Goal: Task Accomplishment & Management: Manage account settings

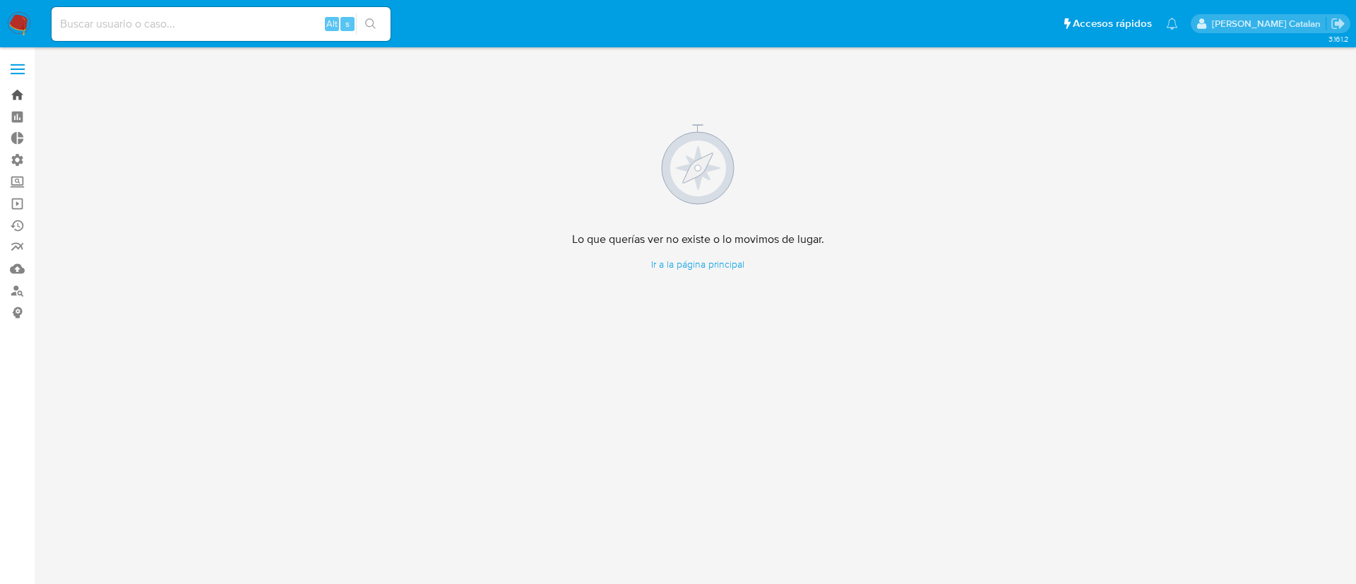
click at [8, 93] on link "Bandeja" at bounding box center [84, 95] width 168 height 22
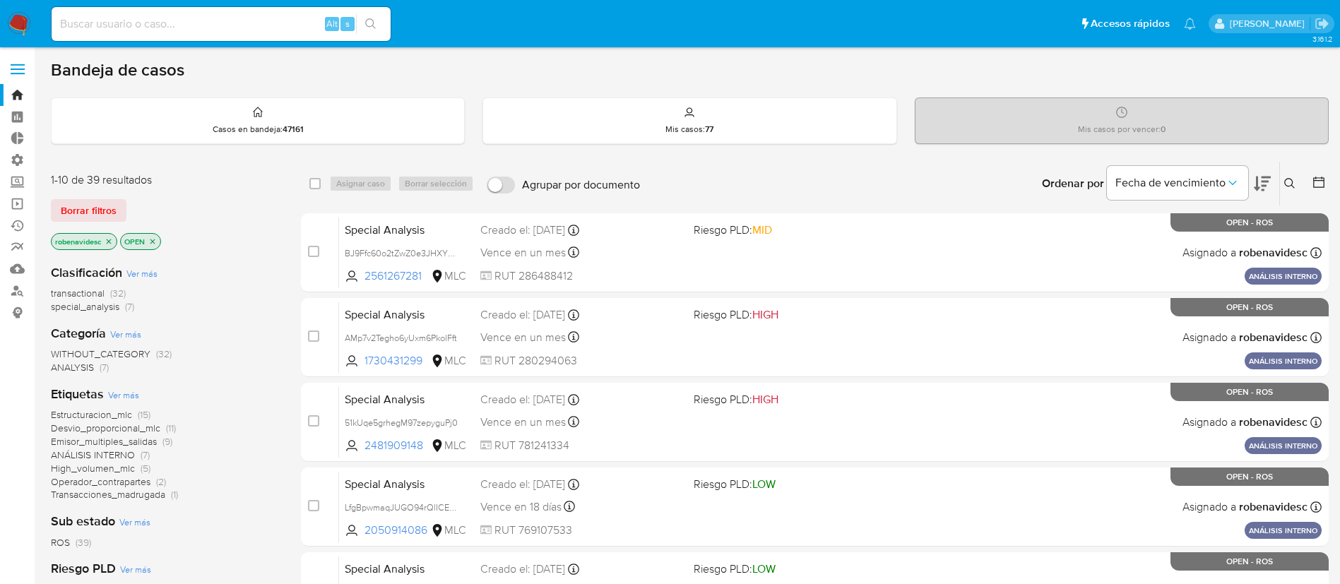
click at [1288, 175] on button at bounding box center [1291, 183] width 23 height 17
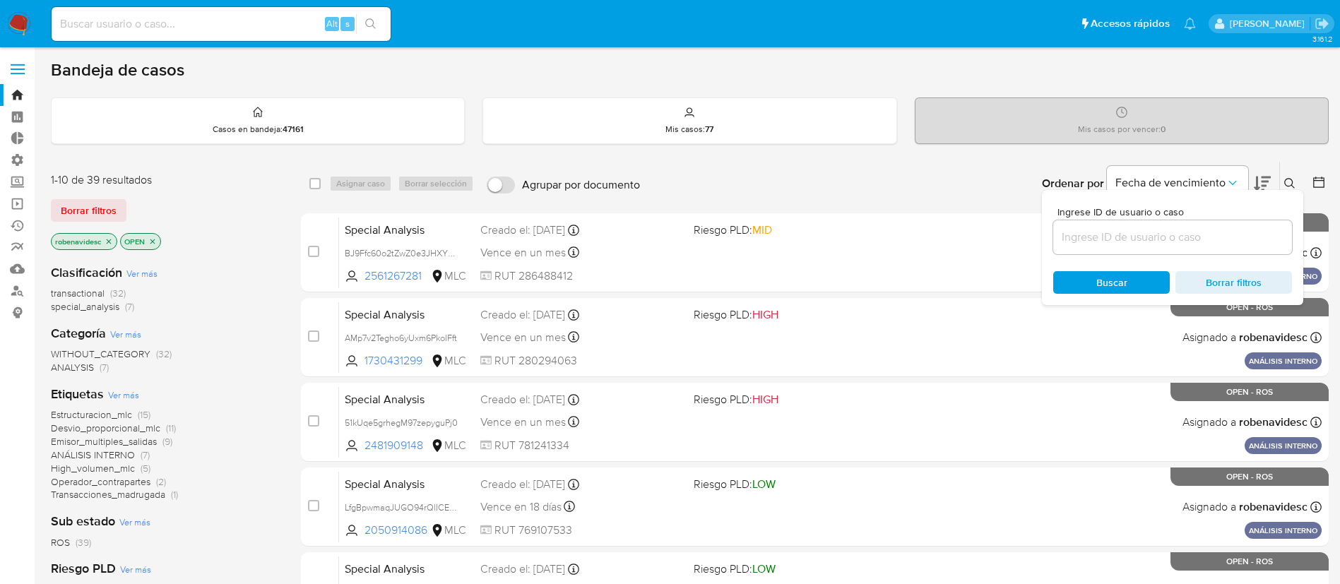
click at [111, 238] on icon "close-filter" at bounding box center [109, 241] width 8 height 8
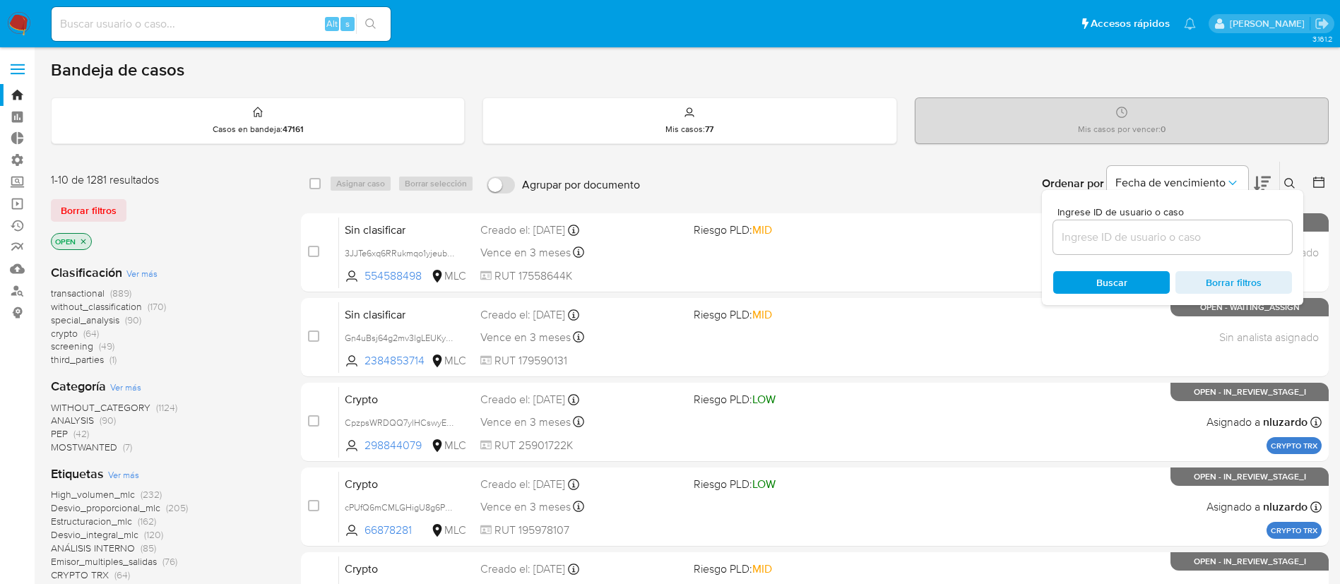
click at [82, 244] on icon "close-filter" at bounding box center [83, 241] width 8 height 8
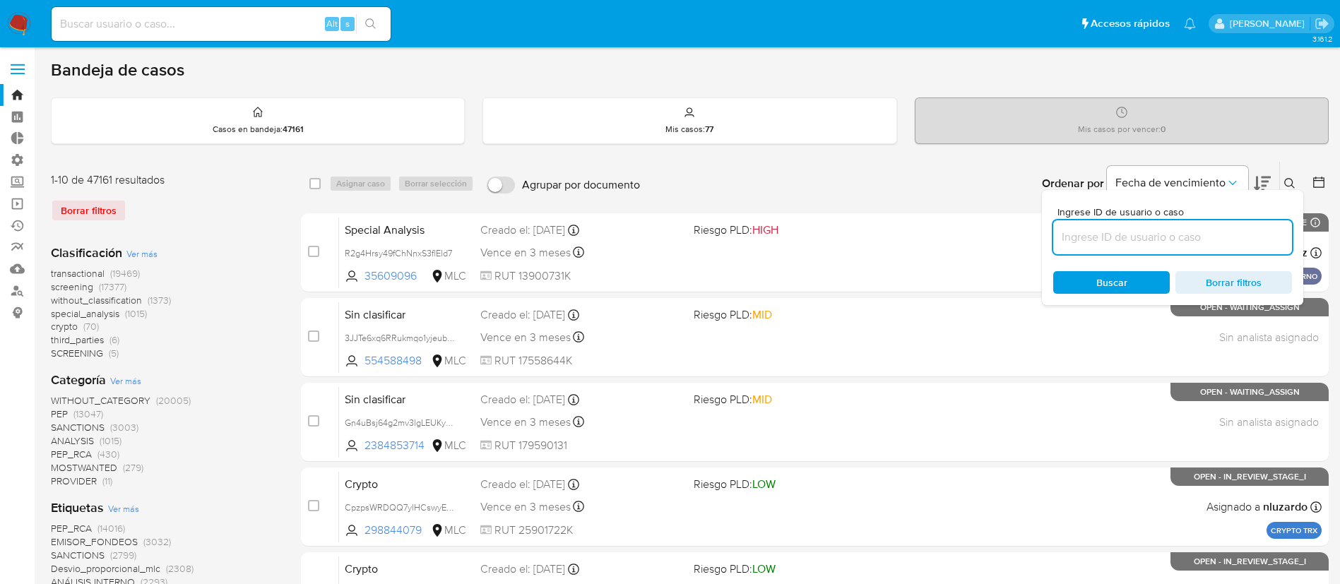
click at [1132, 239] on input at bounding box center [1172, 237] width 239 height 18
paste input "2xj9NDhbBTDhHptJtRGglyYV"
type input "2xj9NDhbBTDhHptJtRGglyYV"
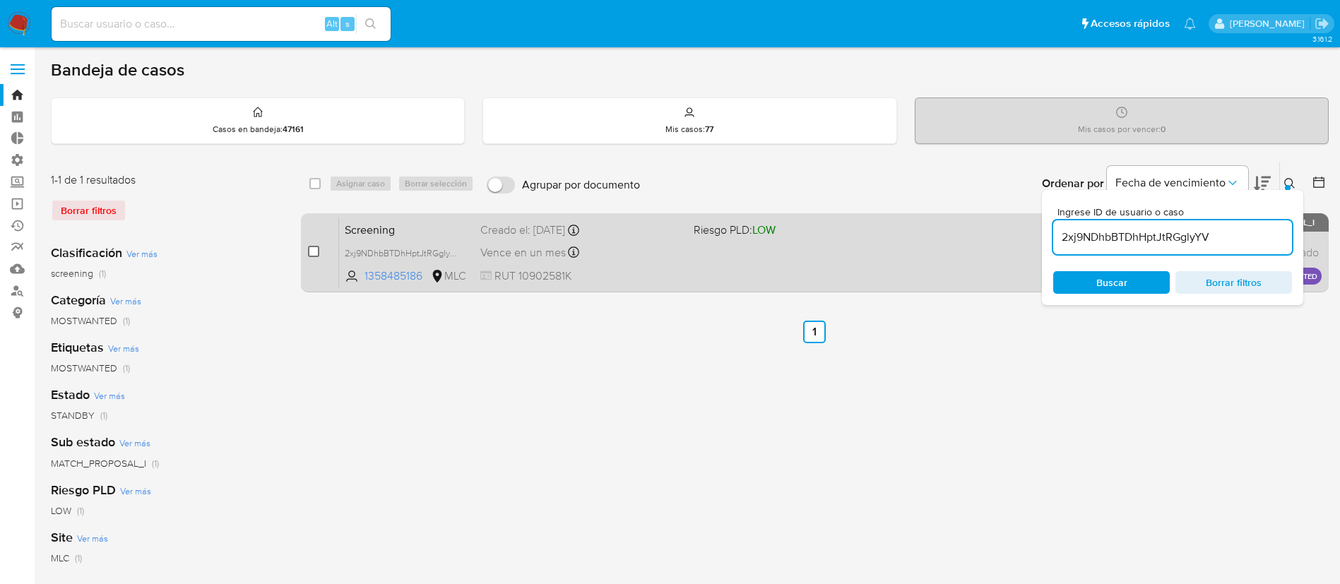
click at [315, 254] on input "checkbox" at bounding box center [313, 251] width 11 height 11
checkbox input "true"
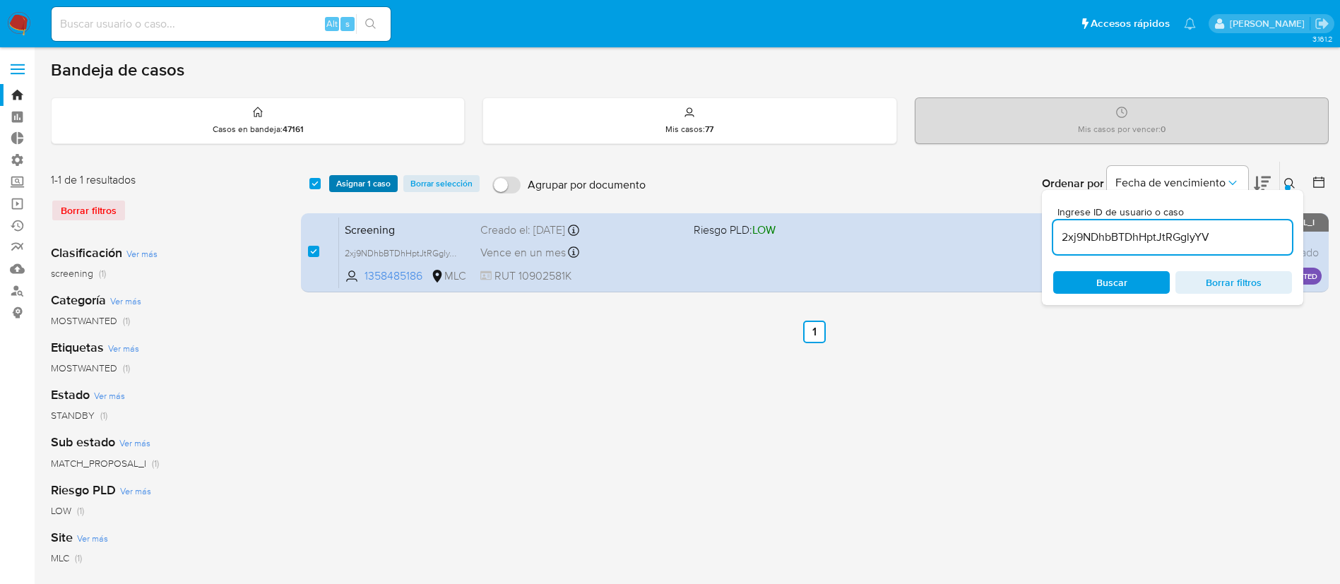
click at [363, 188] on span "Asignar 1 caso" at bounding box center [363, 184] width 54 height 14
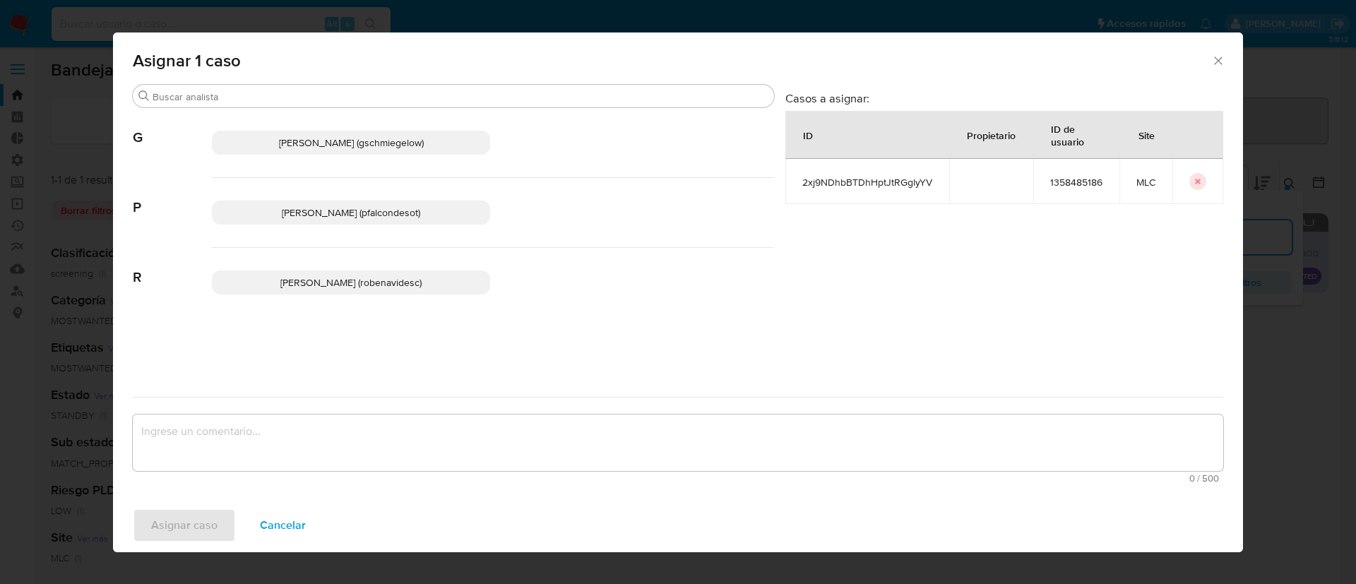
click at [388, 460] on textarea "assign-modal" at bounding box center [678, 443] width 1091 height 57
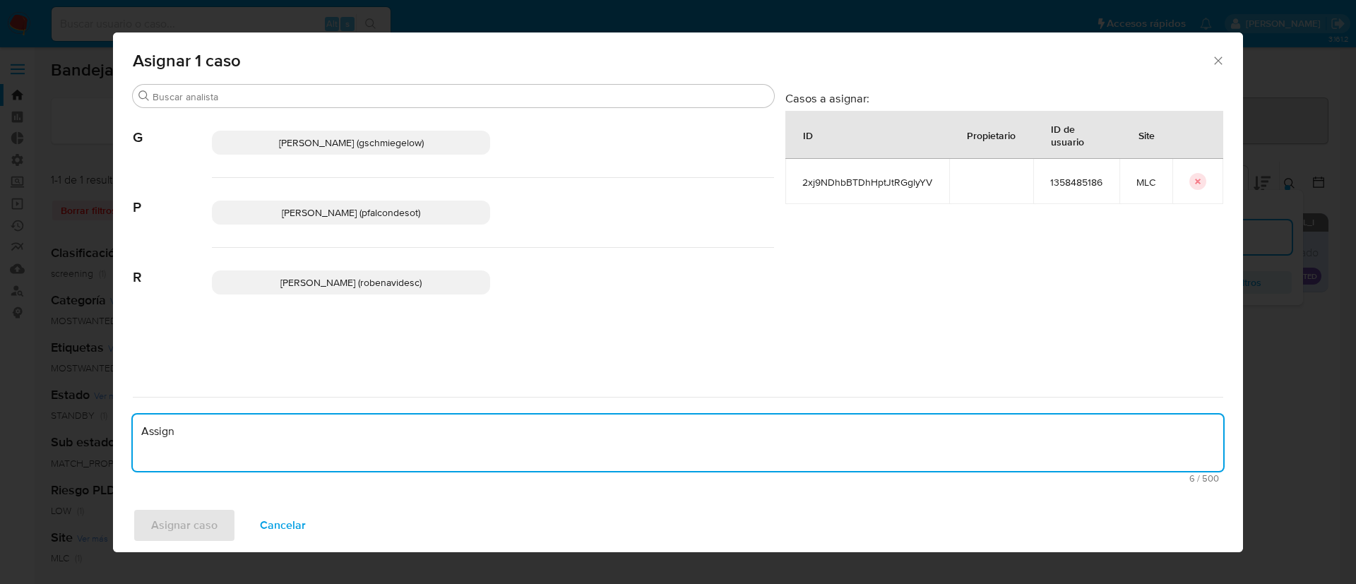
type textarea "Assign"
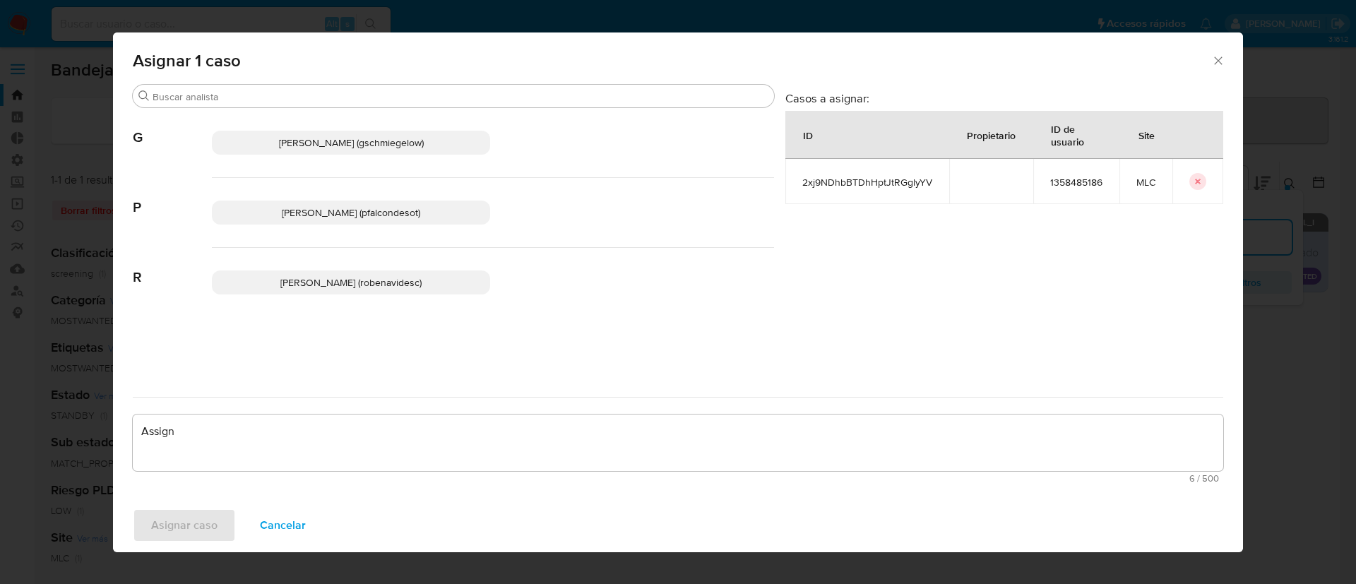
click at [353, 208] on span "Paloma Alejandra Falcon De Soto (pfalcondesot)" at bounding box center [351, 213] width 138 height 14
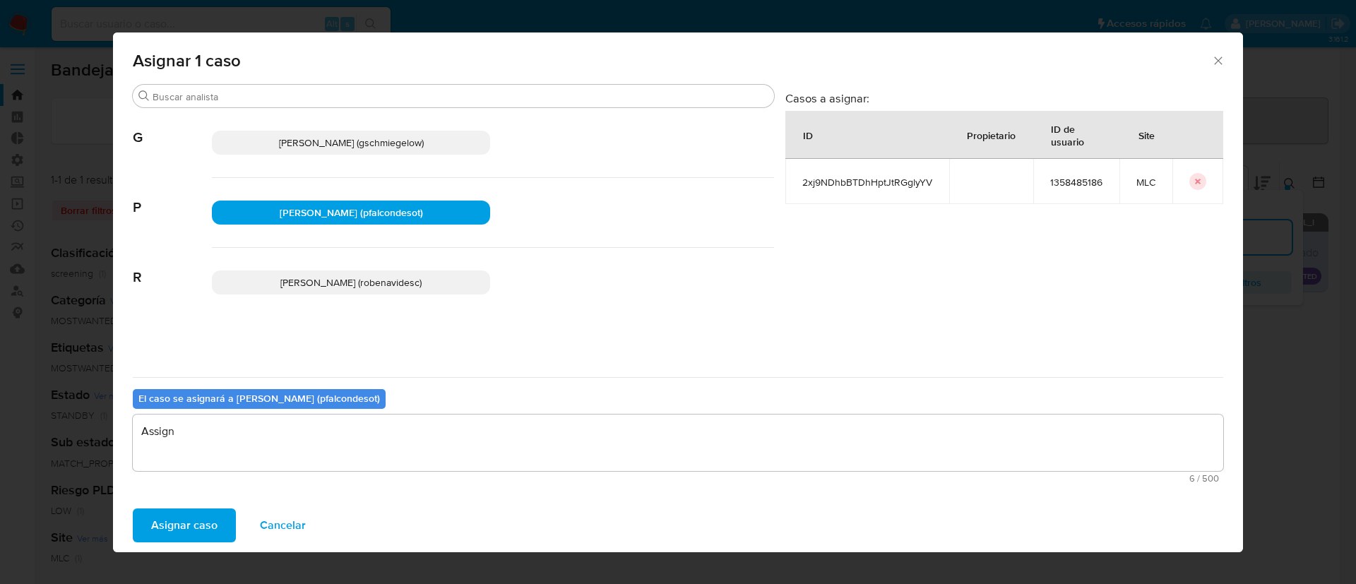
click at [208, 521] on span "Asignar caso" at bounding box center [184, 525] width 66 height 31
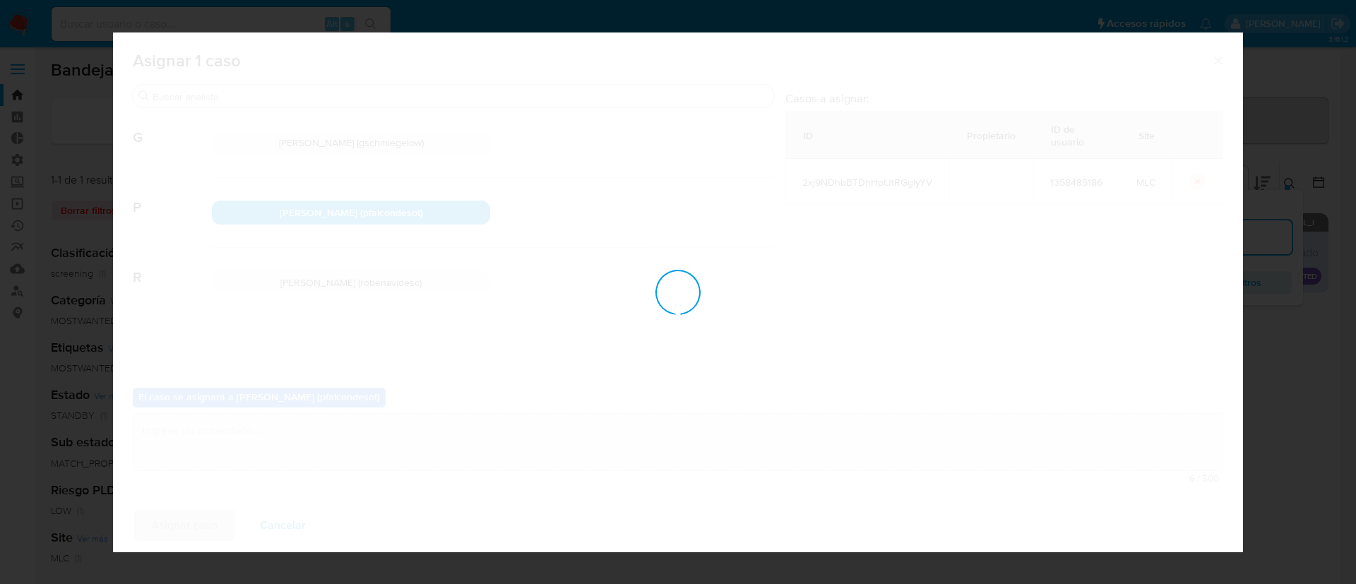
checkbox input "false"
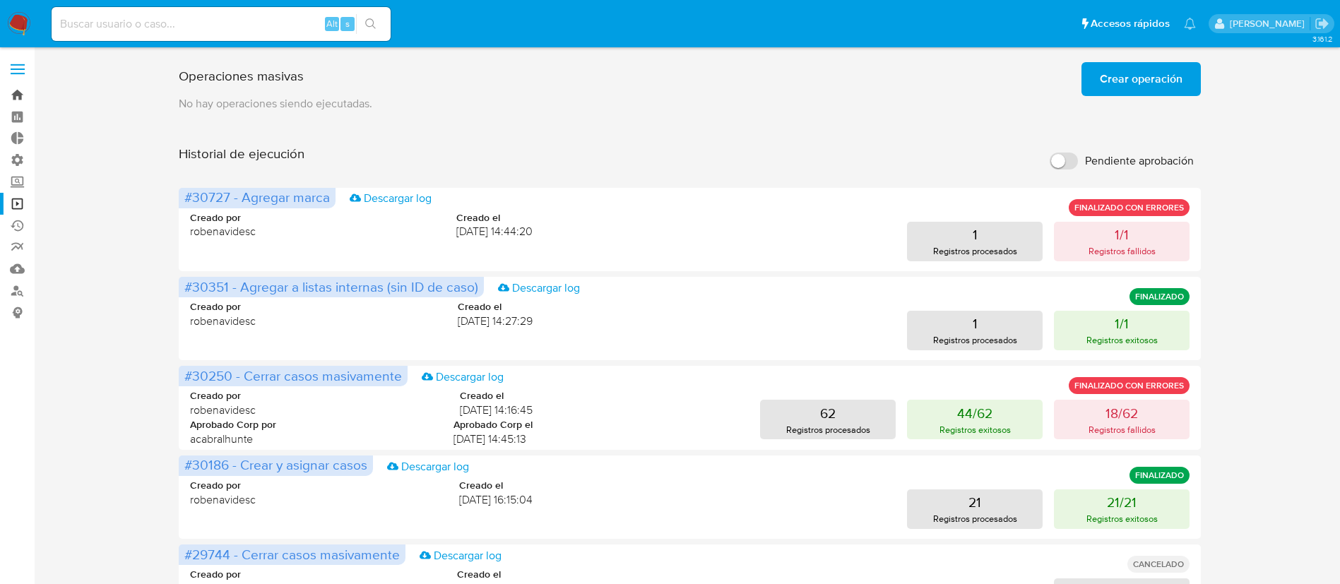
click at [16, 98] on link "Bandeja" at bounding box center [84, 95] width 168 height 22
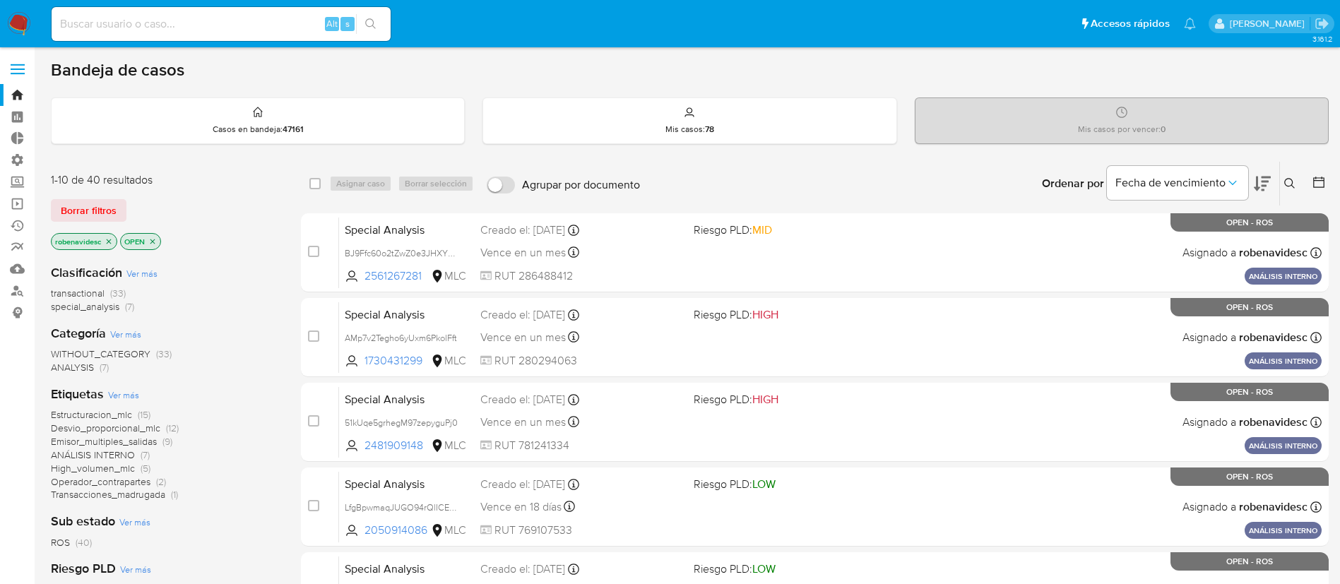
click at [1284, 177] on button at bounding box center [1291, 183] width 23 height 17
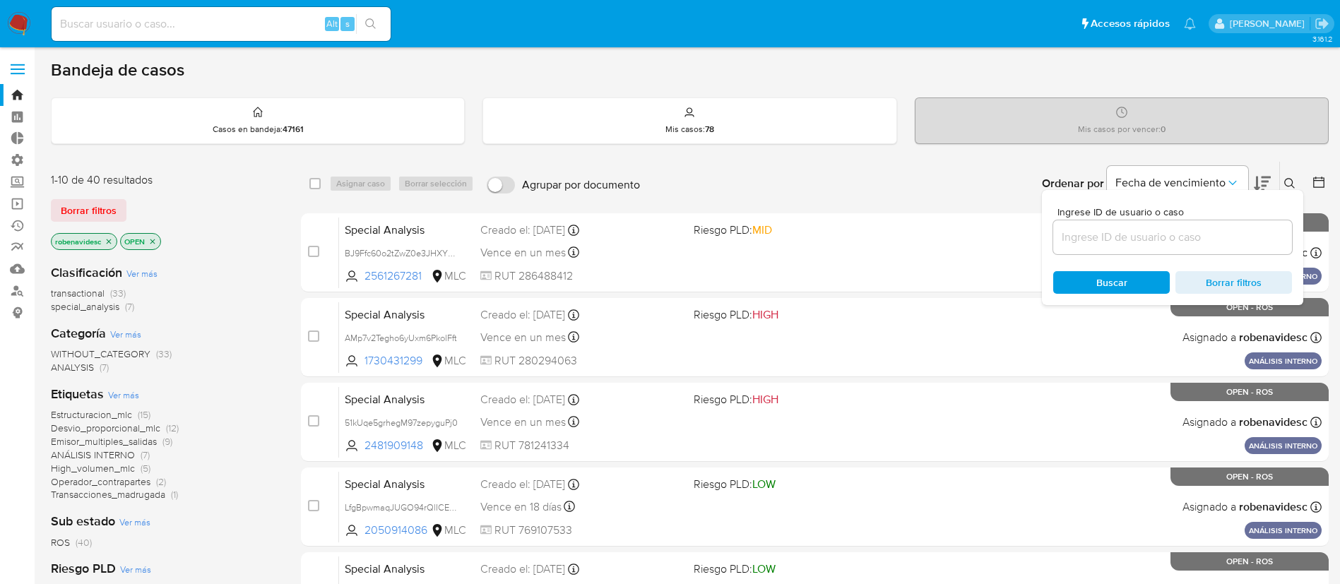
click at [1156, 232] on input at bounding box center [1172, 237] width 239 height 18
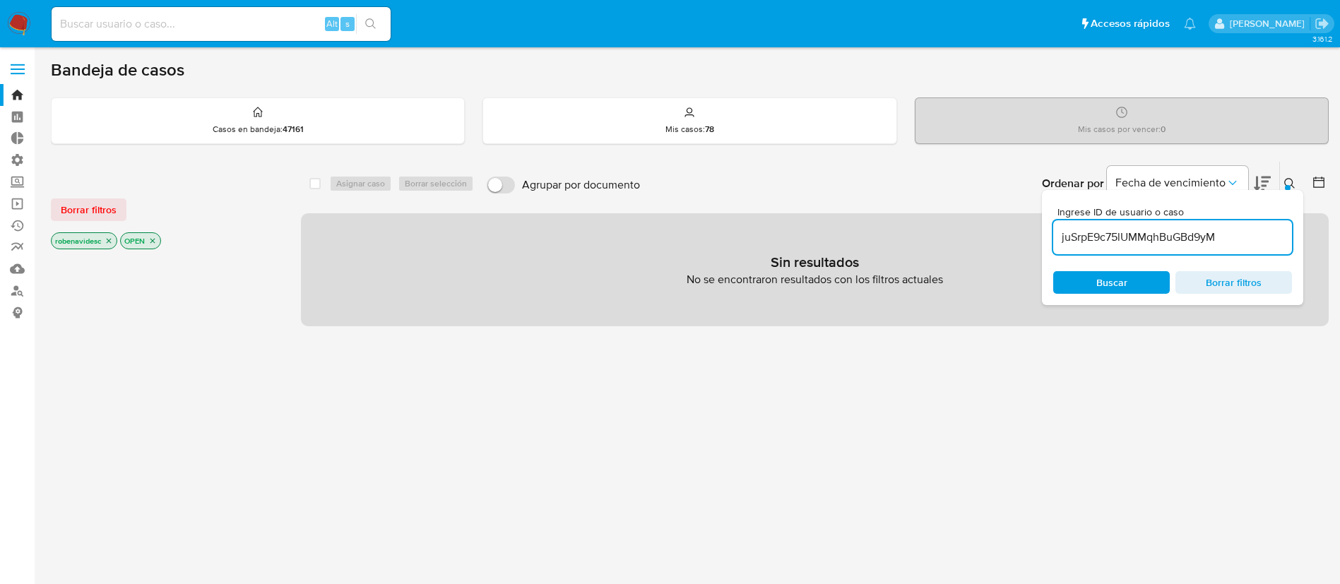
click at [117, 242] on div "robenavidesc" at bounding box center [84, 240] width 66 height 17
click at [114, 241] on p "robenavidesc" at bounding box center [84, 241] width 65 height 16
click at [112, 241] on icon "close-filter" at bounding box center [109, 241] width 8 height 8
click at [90, 242] on p "OPEN" at bounding box center [72, 241] width 40 height 16
click at [82, 242] on icon "close-filter" at bounding box center [83, 241] width 5 height 5
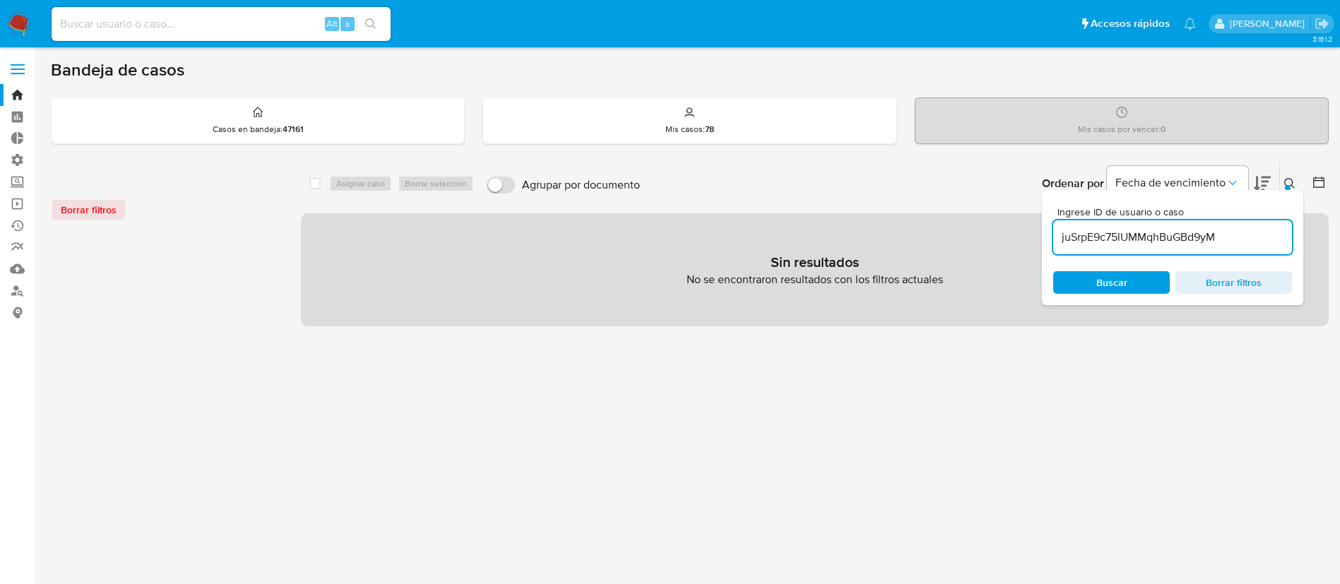
click at [1086, 285] on span "Buscar" at bounding box center [1111, 283] width 97 height 20
click at [1246, 232] on input "juSrpE9c75lUMMqhBuGBd9yM" at bounding box center [1172, 237] width 239 height 18
type input "juSrpE9c75lUMMqhBuGBd9yM"
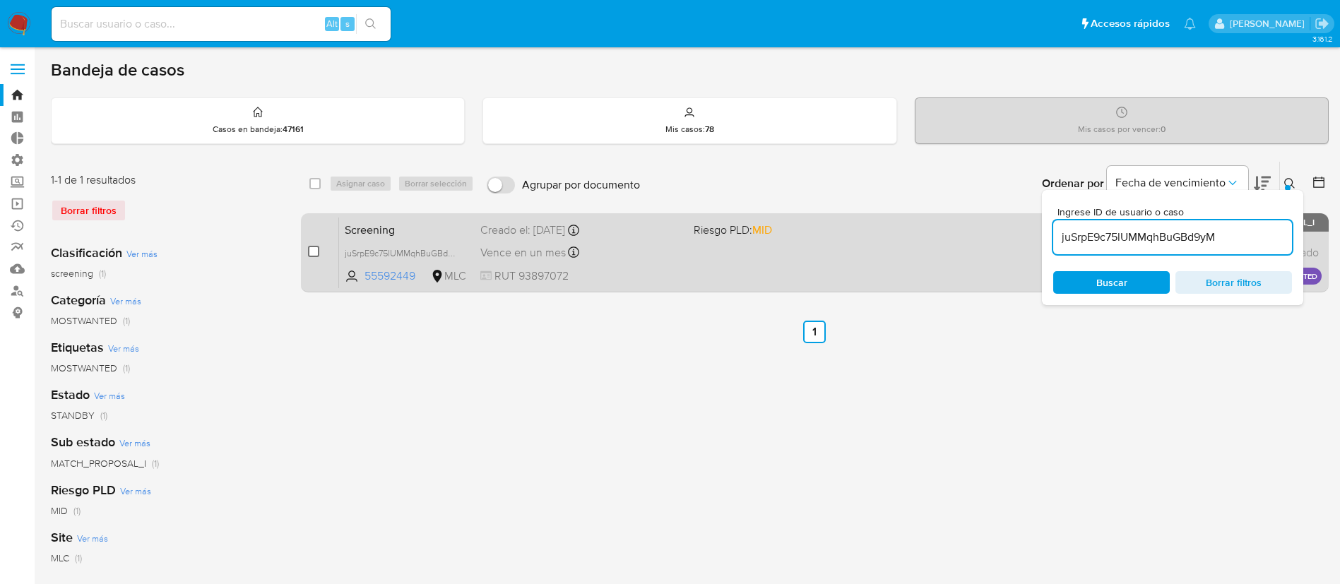
click at [312, 254] on input "checkbox" at bounding box center [313, 251] width 11 height 11
checkbox input "true"
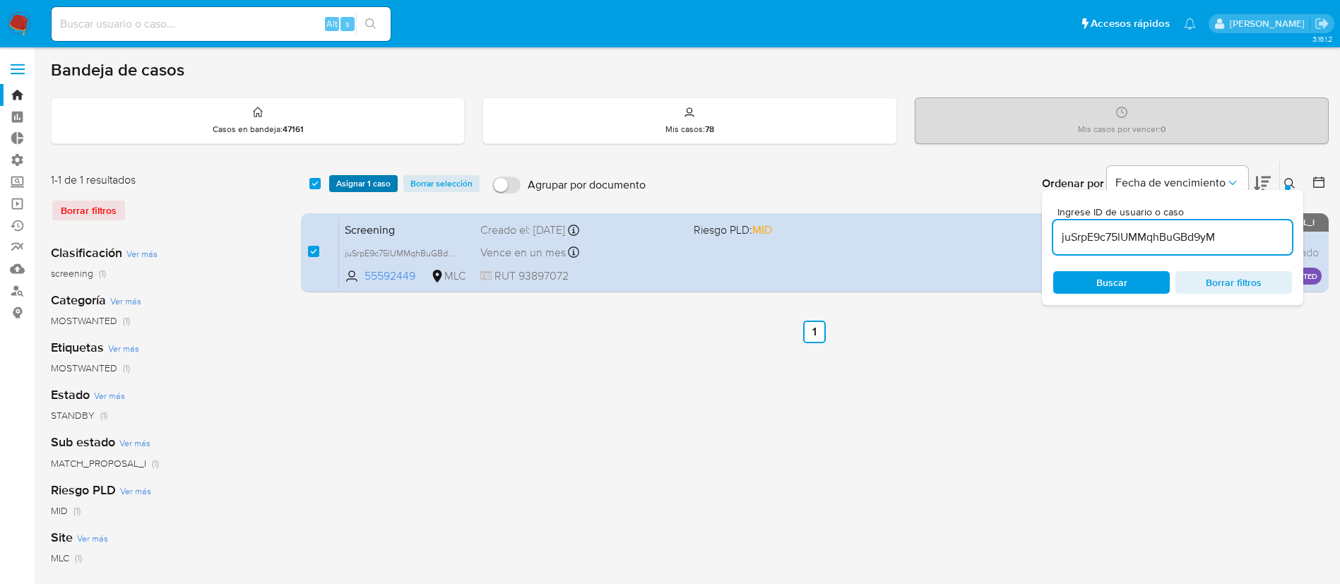
click at [367, 180] on span "Asignar 1 caso" at bounding box center [363, 184] width 54 height 14
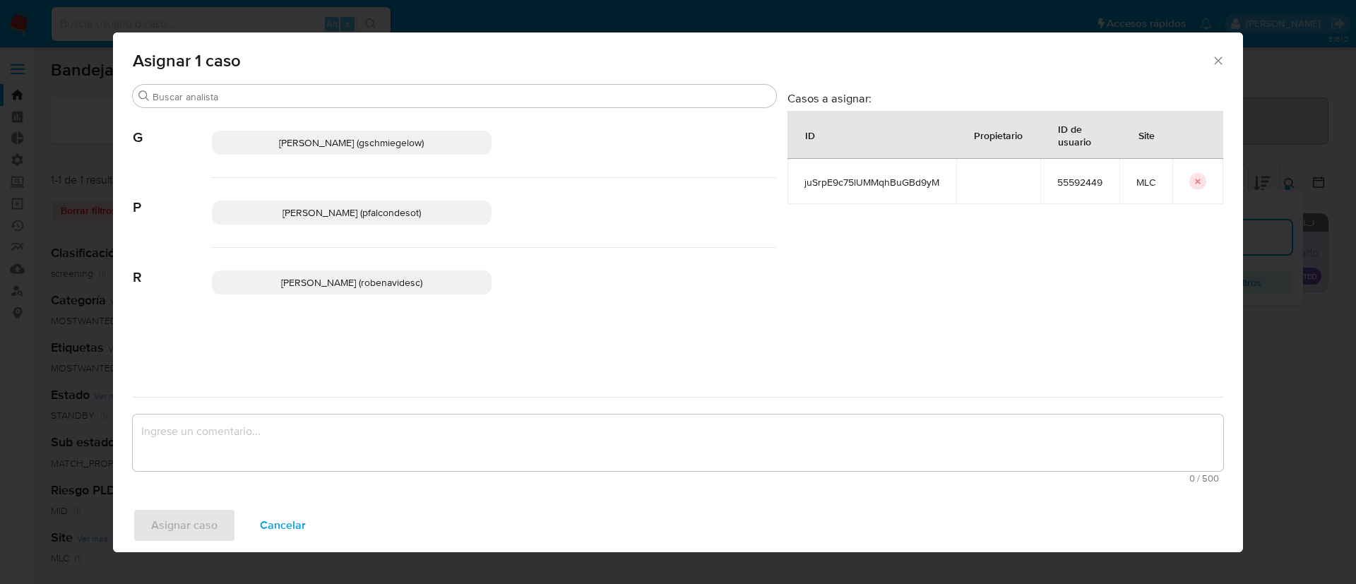
click at [413, 281] on span "Rocio Daniela Benavides Catalan (robenavidesc)" at bounding box center [351, 283] width 141 height 14
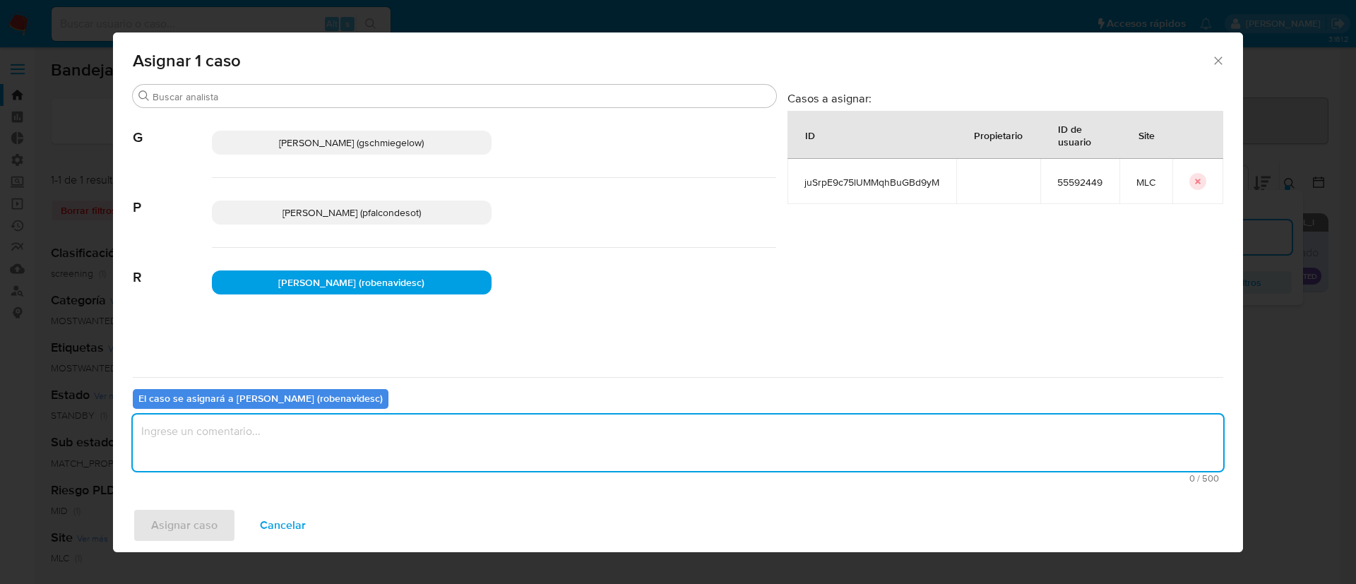
click at [425, 451] on textarea "assign-modal" at bounding box center [678, 443] width 1091 height 57
type textarea "Assign"
click at [207, 528] on span "Asignar caso" at bounding box center [184, 525] width 66 height 31
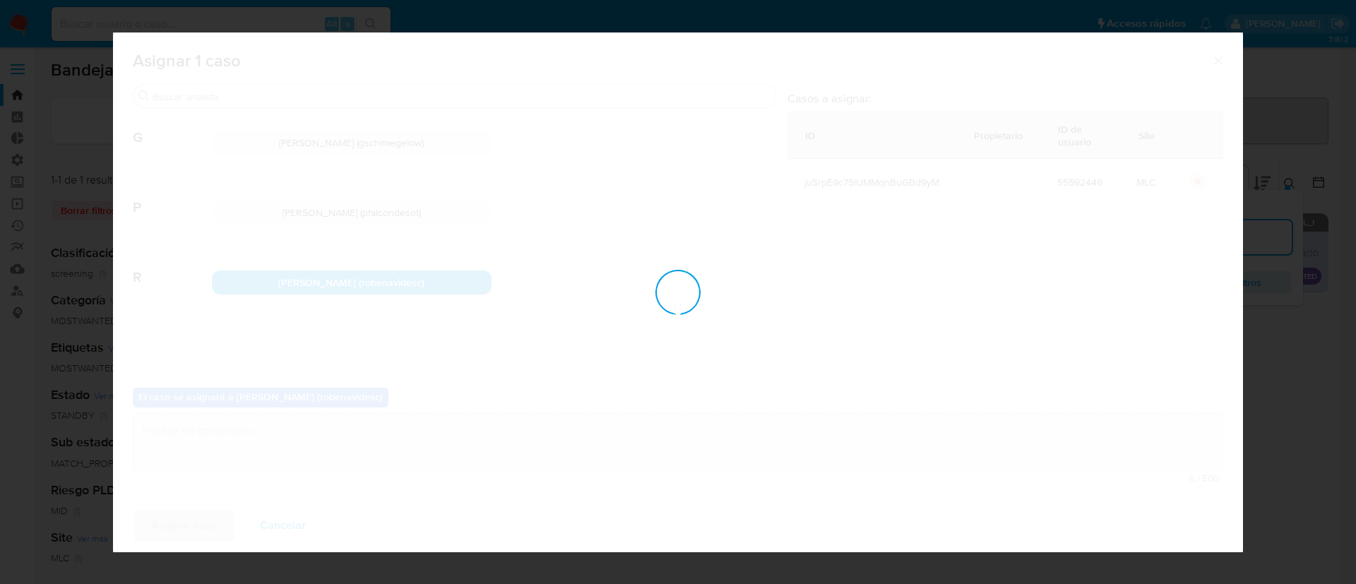
checkbox input "false"
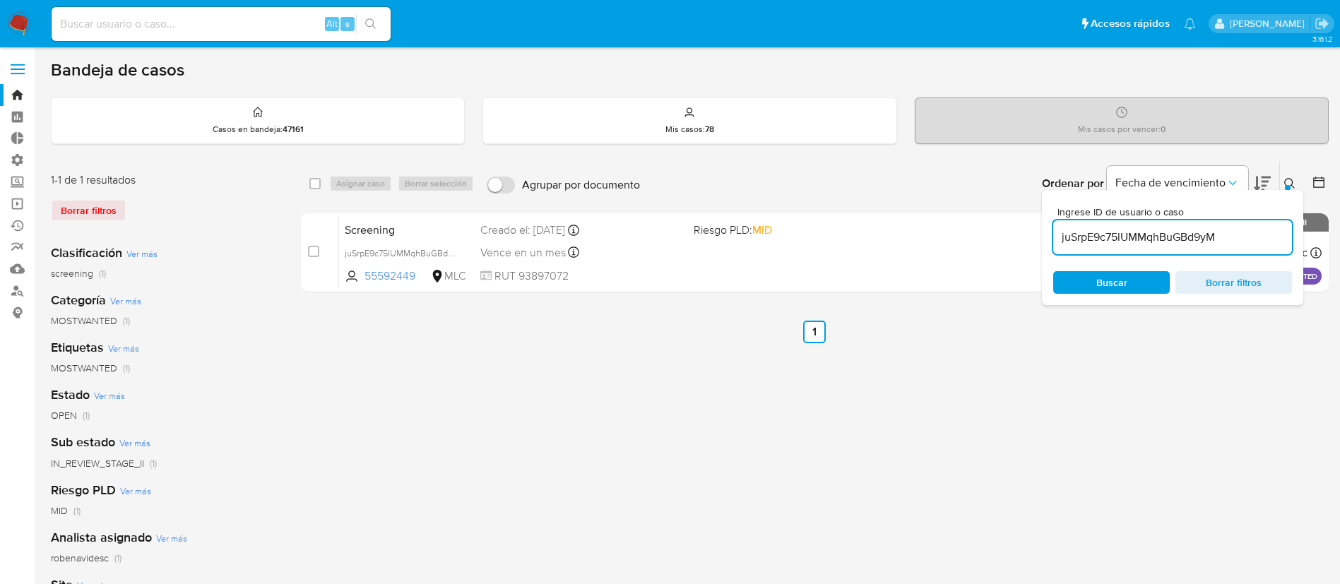
drag, startPoint x: 1235, startPoint y: 227, endPoint x: 1241, endPoint y: 233, distance: 8.5
click at [1241, 233] on div "juSrpE9c75lUMMqhBuGBd9yM" at bounding box center [1172, 237] width 239 height 34
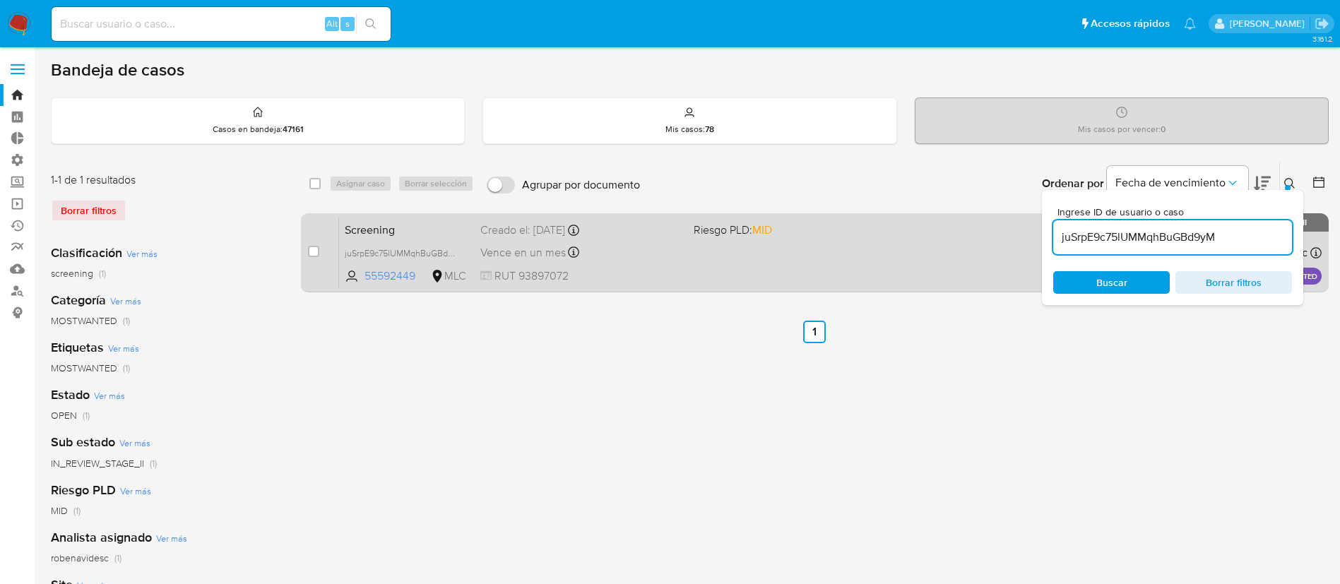
drag, startPoint x: 1241, startPoint y: 233, endPoint x: 937, endPoint y: 243, distance: 303.2
click at [937, 243] on div "select-all-cases-checkbox Asignar caso Borrar selección Agrupar por documento O…" at bounding box center [815, 229] width 1028 height 137
paste input "TCf5ZUfnXQDrGiF0uTG5WhI"
type input "TCf5ZUfnXQDrGiF0uTG5WhI"
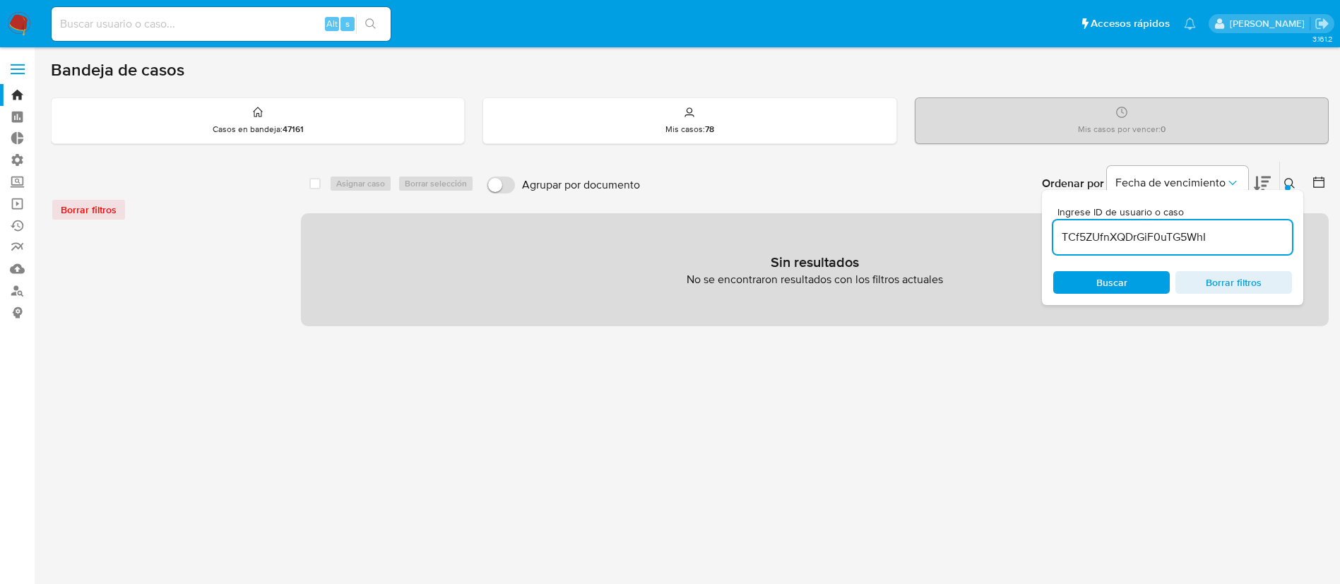
click at [1227, 230] on input "TCf5ZUfnXQDrGiF0uTG5WhI" at bounding box center [1172, 237] width 239 height 18
click at [1069, 237] on input "TCf5ZUfnXQDrGiF0uTG5WhI" at bounding box center [1172, 237] width 239 height 18
click at [569, 408] on div "select-all-cases-checkbox Asignar caso Borrar selección Agrupar por documento O…" at bounding box center [815, 471] width 1028 height 620
click at [102, 208] on div "Borrar filtros" at bounding box center [164, 210] width 226 height 23
click at [292, 363] on div "Borrar filtros select-all-cases-checkbox Asignar caso Borrar selección Agrupar …" at bounding box center [690, 471] width 1278 height 620
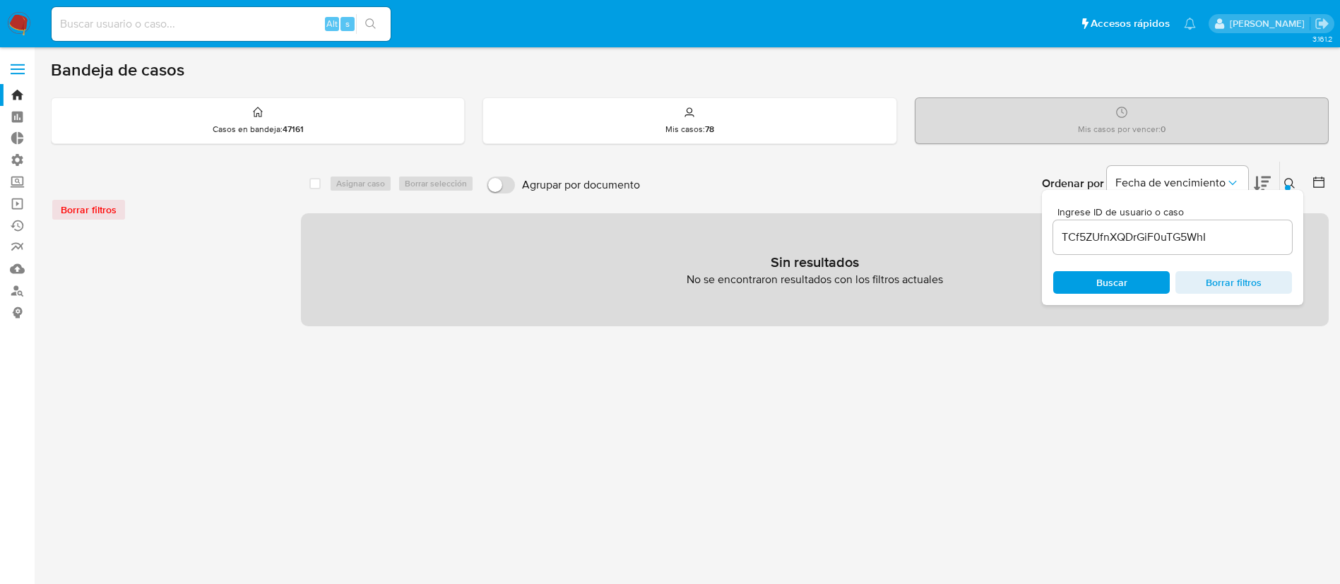
click at [1063, 292] on button "Buscar" at bounding box center [1111, 282] width 117 height 23
click at [792, 342] on div "select-all-cases-checkbox Asignar caso Borrar selección Agrupar por documento O…" at bounding box center [815, 471] width 1028 height 620
click at [23, 95] on link "Bandeja" at bounding box center [84, 95] width 168 height 22
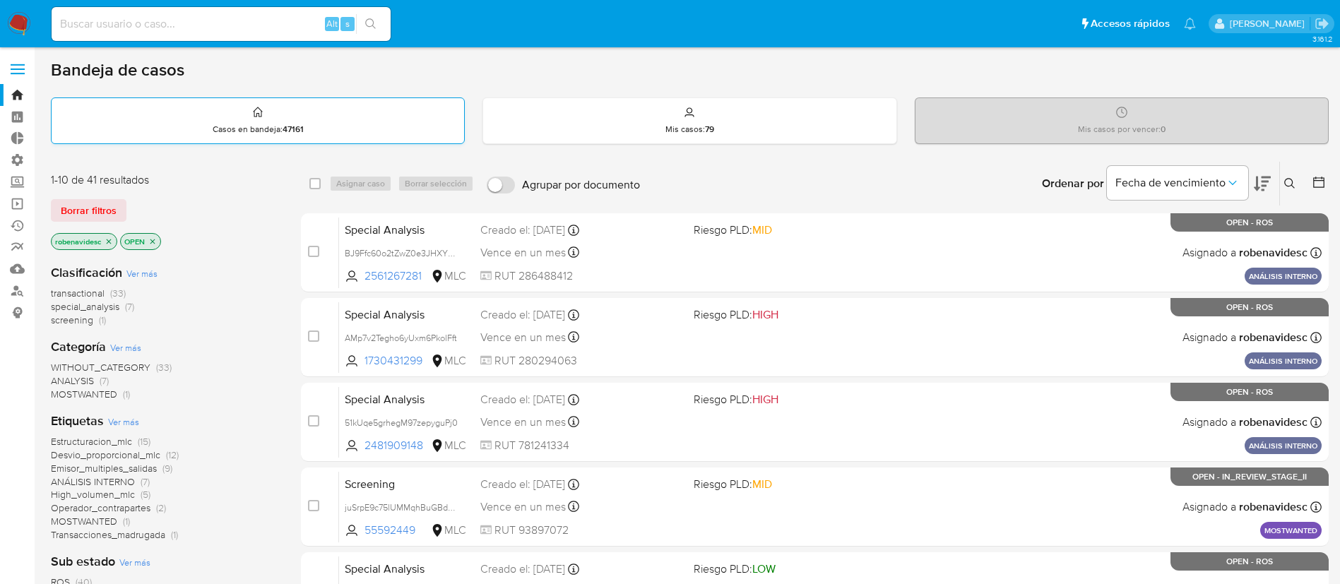
click at [248, 139] on div "Casos en bandeja : 47161" at bounding box center [258, 120] width 413 height 45
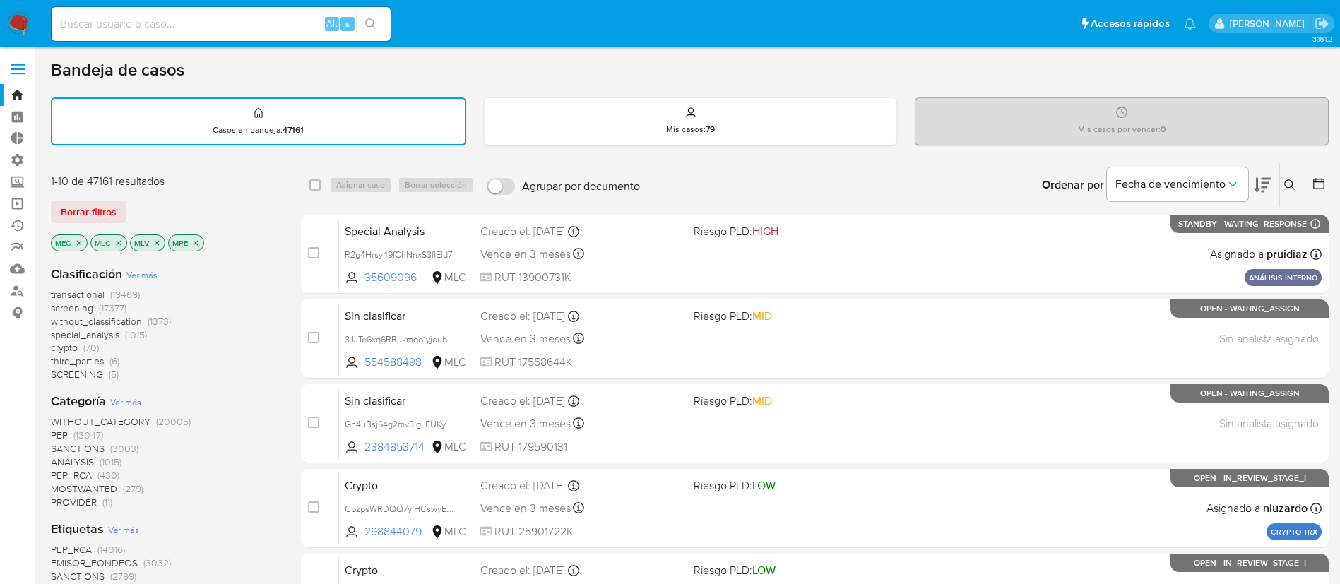
click at [1284, 182] on icon at bounding box center [1289, 184] width 11 height 11
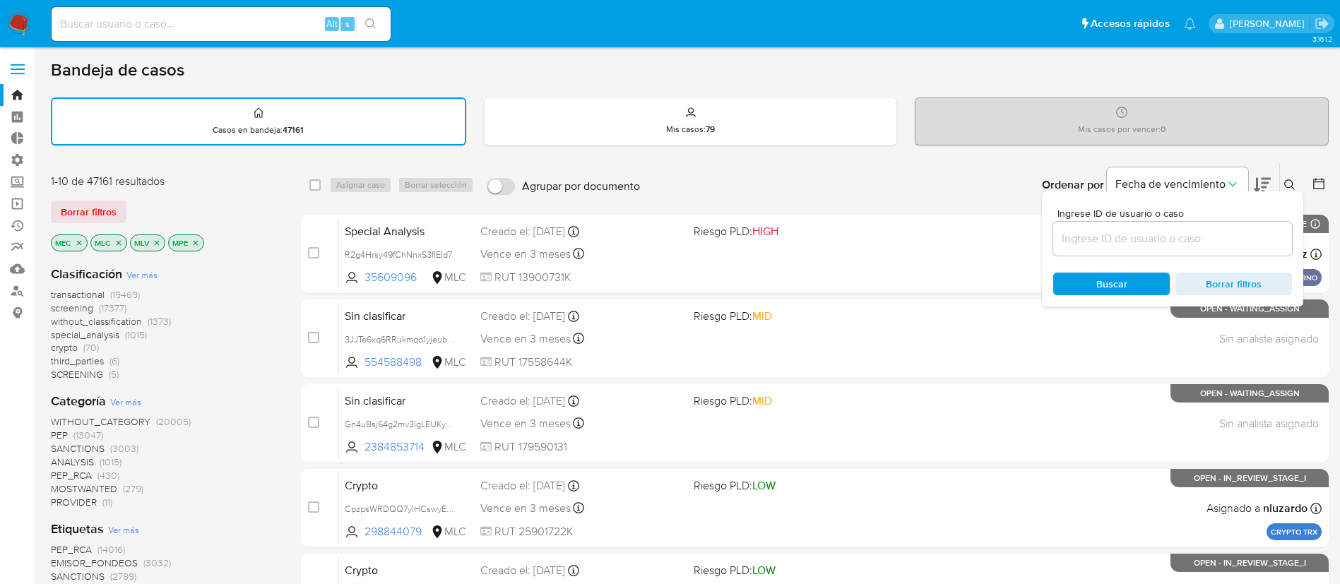
click at [1067, 242] on input at bounding box center [1172, 239] width 239 height 18
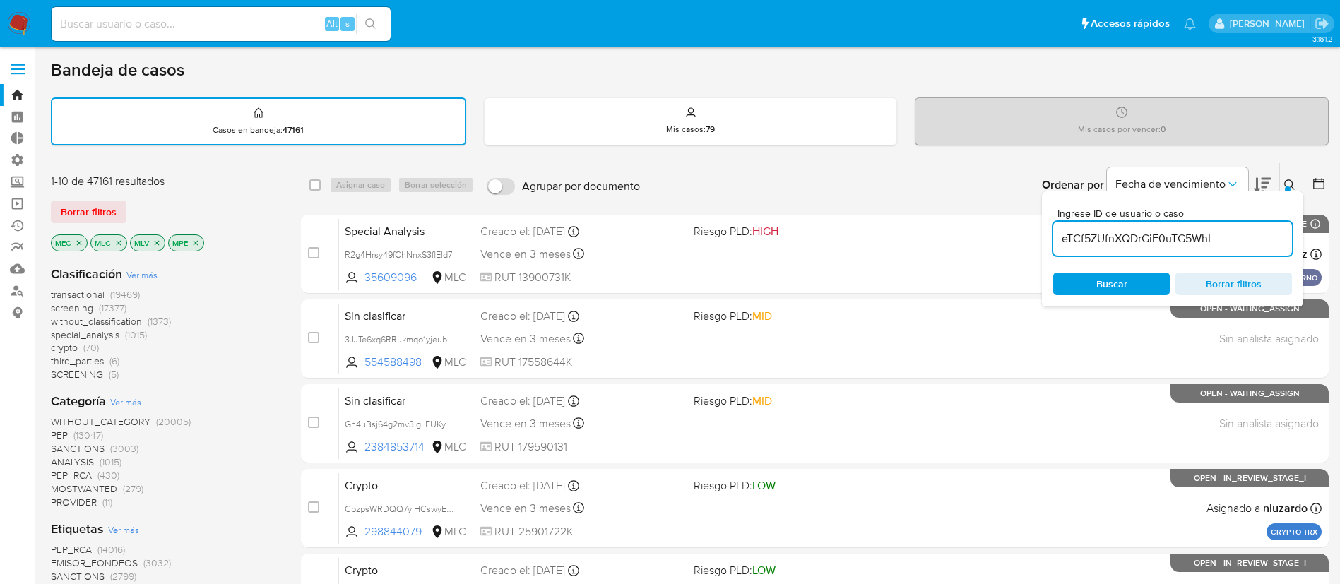
type input "eTCf5ZUfnXQDrGiF0uTG5WhI"
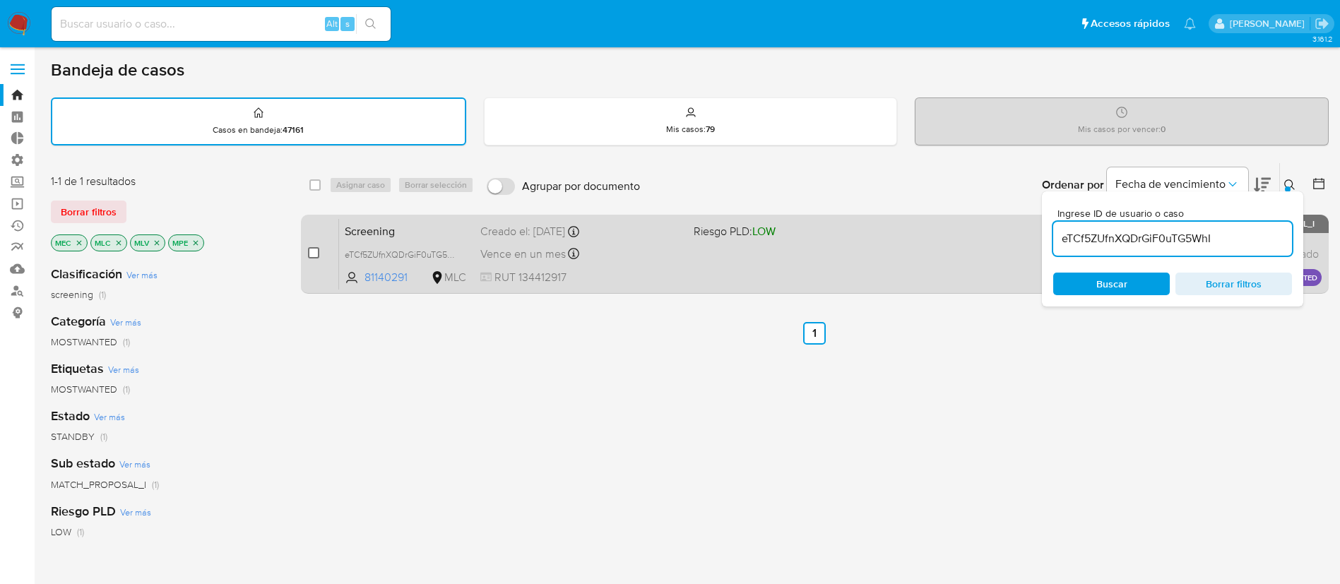
click at [317, 253] on input "checkbox" at bounding box center [313, 252] width 11 height 11
checkbox input "true"
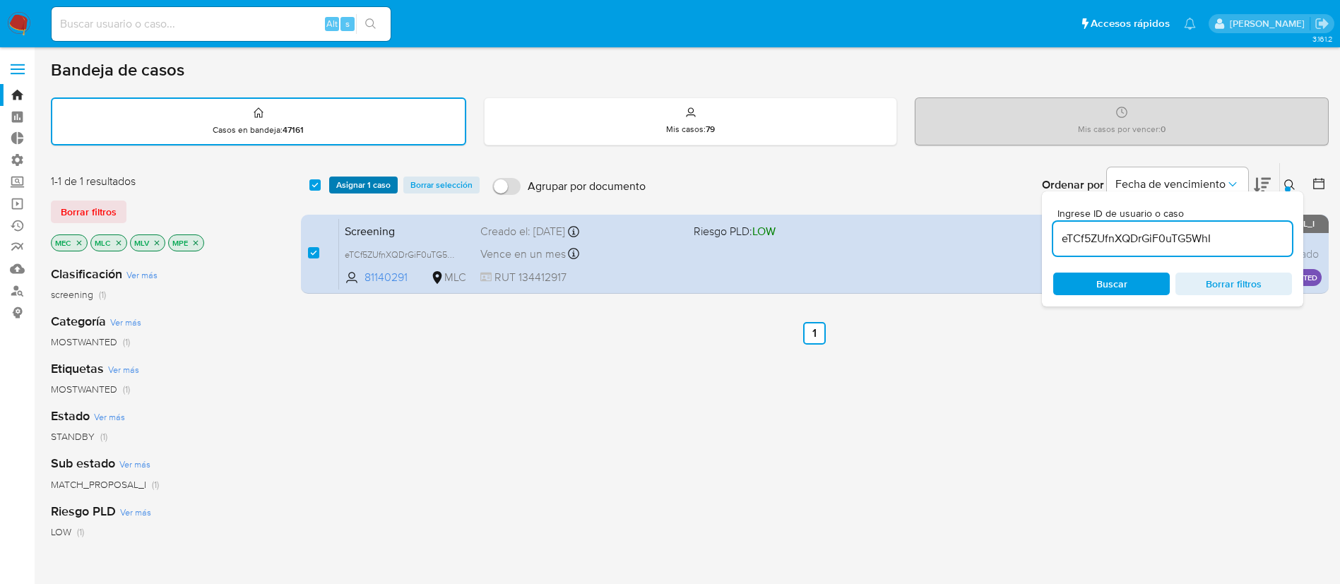
click at [348, 185] on span "Asignar 1 caso" at bounding box center [363, 185] width 54 height 14
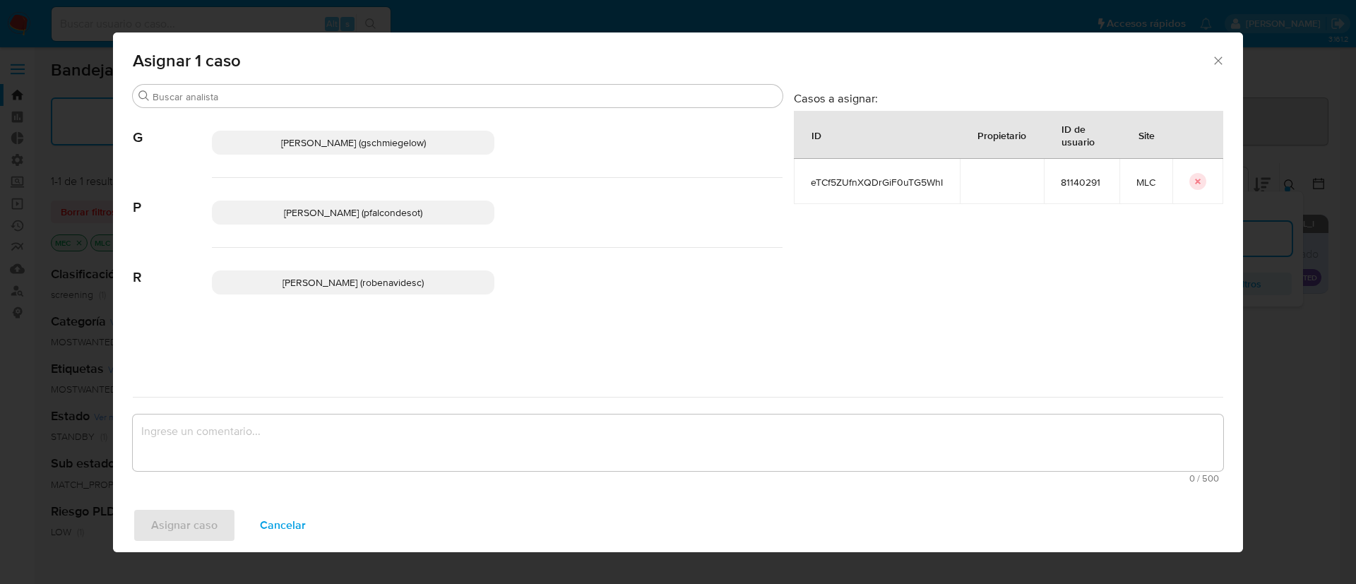
click at [249, 292] on p "Rocio Daniela Benavides Catalan (robenavidesc)" at bounding box center [353, 283] width 283 height 24
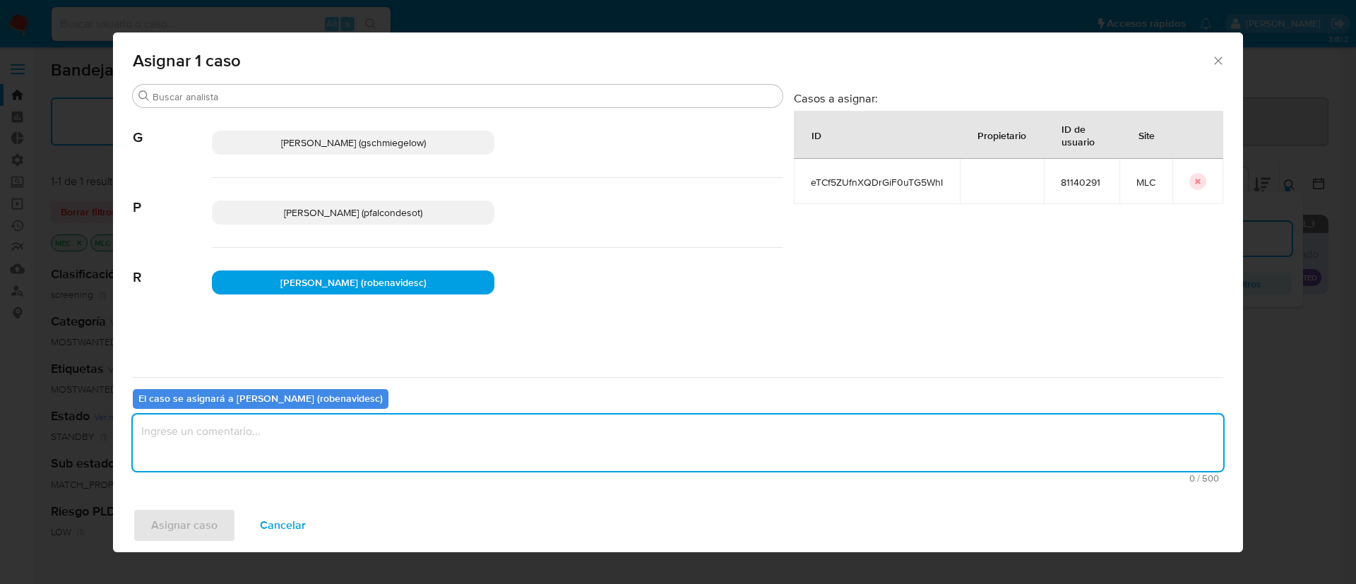
click at [328, 450] on textarea "assign-modal" at bounding box center [678, 443] width 1091 height 57
type textarea "Assign"
click at [163, 519] on span "Asignar caso" at bounding box center [184, 525] width 66 height 31
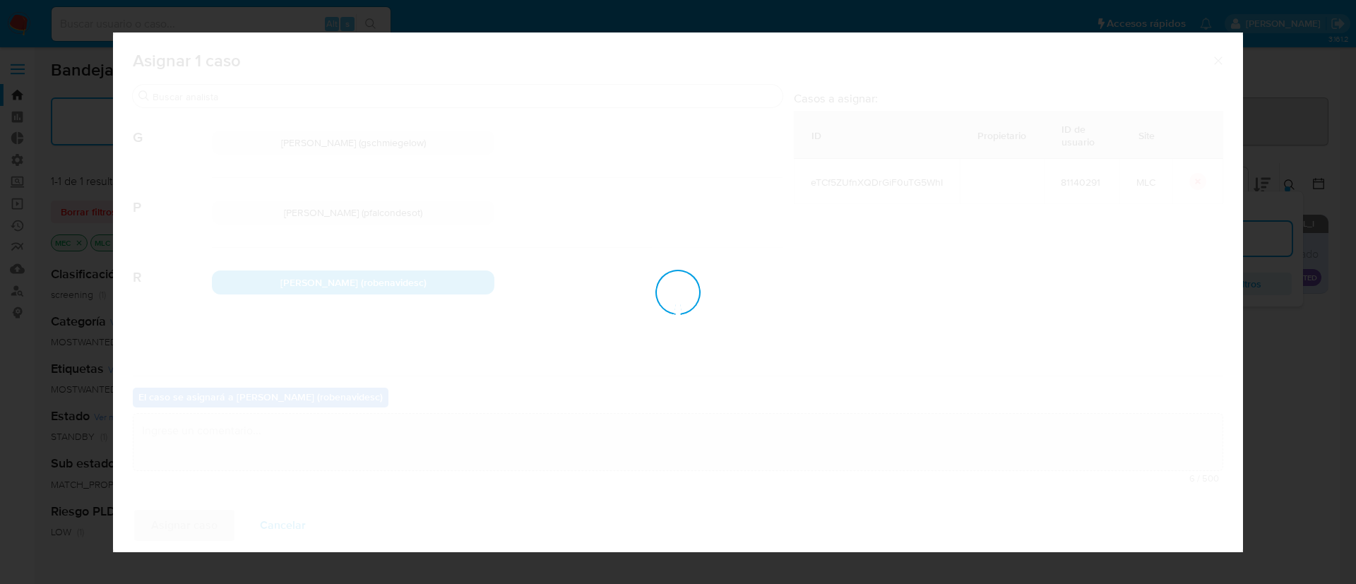
checkbox input "false"
